Goal: Transaction & Acquisition: Purchase product/service

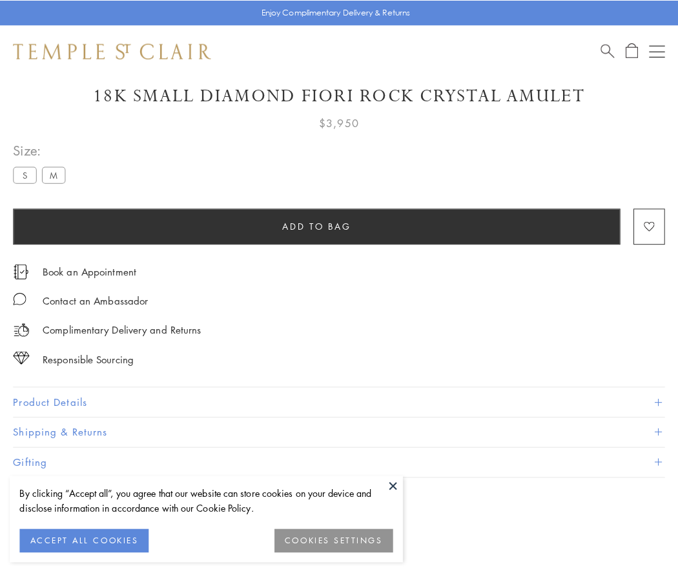
scroll to position [76, 0]
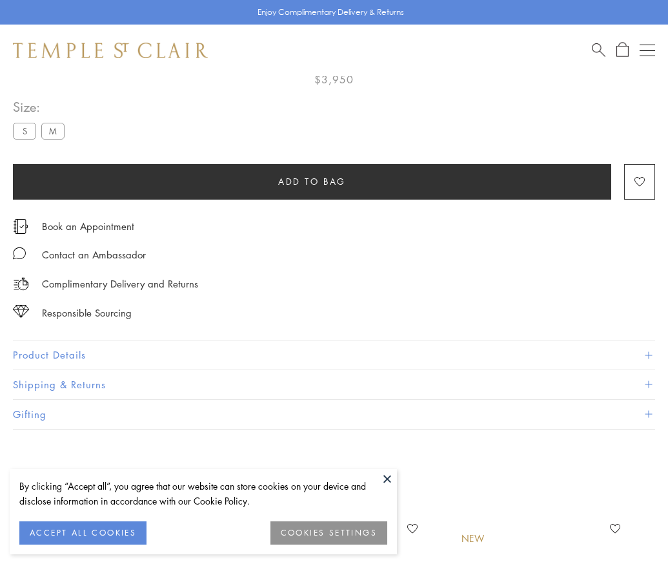
click at [312, 181] on span "Add to bag" at bounding box center [312, 181] width 68 height 14
